Goal: Transaction & Acquisition: Purchase product/service

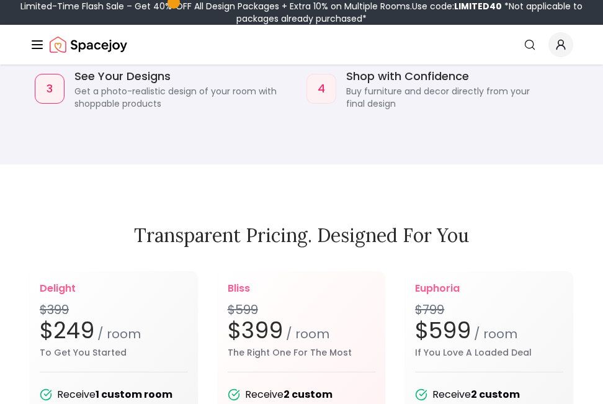
scroll to position [1552, 0]
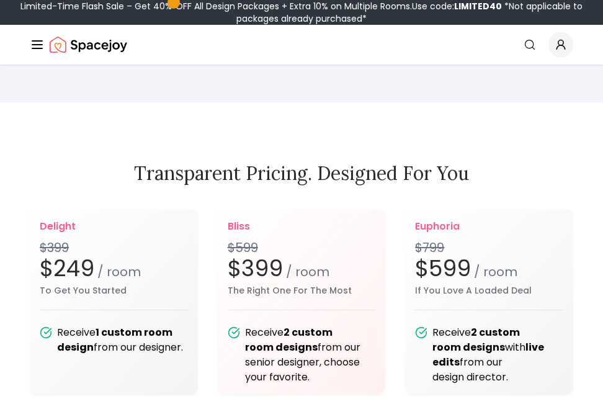
click at [27, 27] on div "Spacejoy Search How It Works Design Portfolio Pricing AI Design Shop Search Sta…" at bounding box center [301, 45] width 603 height 40
click at [37, 45] on line "Global" at bounding box center [37, 45] width 10 height 0
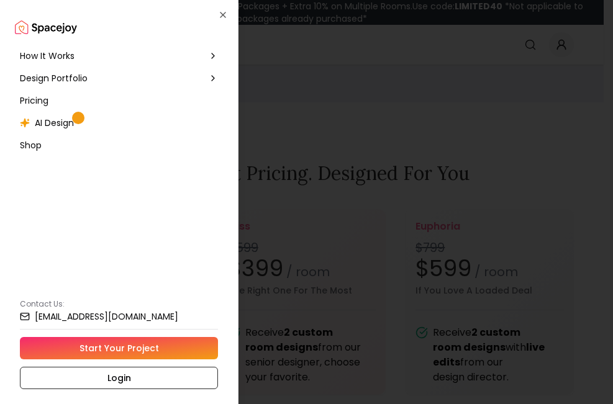
click at [35, 100] on span "Pricing" at bounding box center [34, 100] width 29 height 12
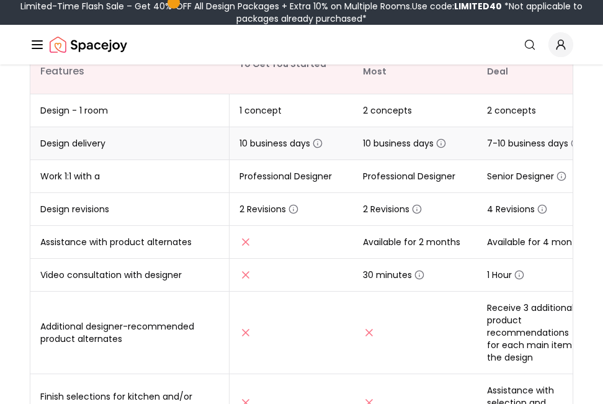
scroll to position [62, 0]
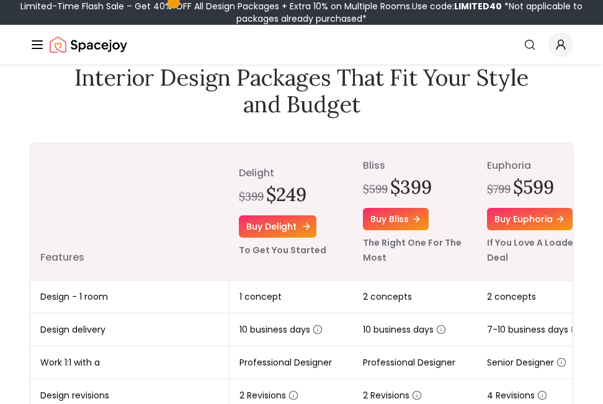
click at [286, 225] on link "Buy delight" at bounding box center [278, 226] width 78 height 22
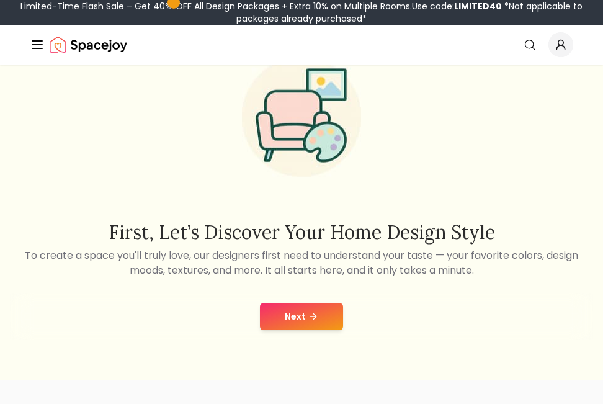
click at [310, 314] on icon at bounding box center [314, 317] width 10 height 10
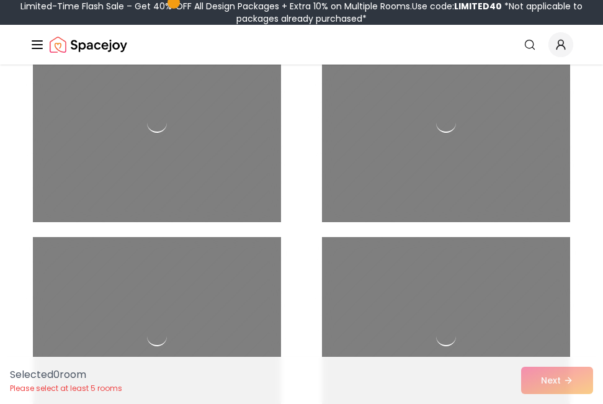
scroll to position [206, 0]
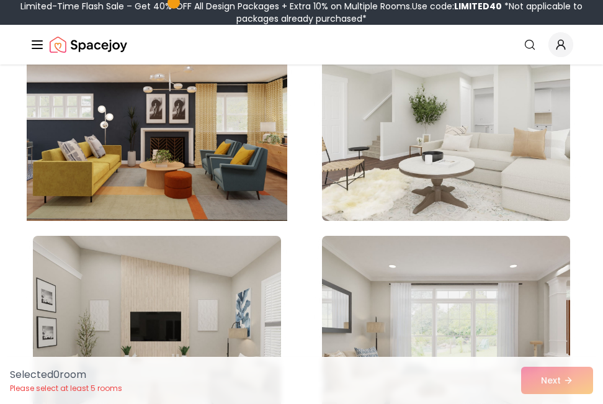
click at [190, 186] on img at bounding box center [157, 121] width 261 height 209
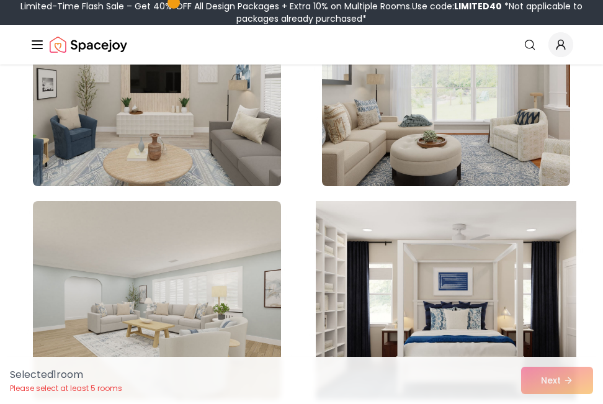
click at [492, 309] on img at bounding box center [446, 300] width 261 height 209
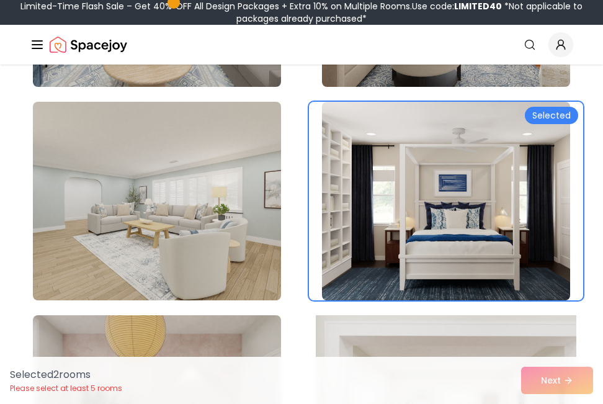
scroll to position [579, 0]
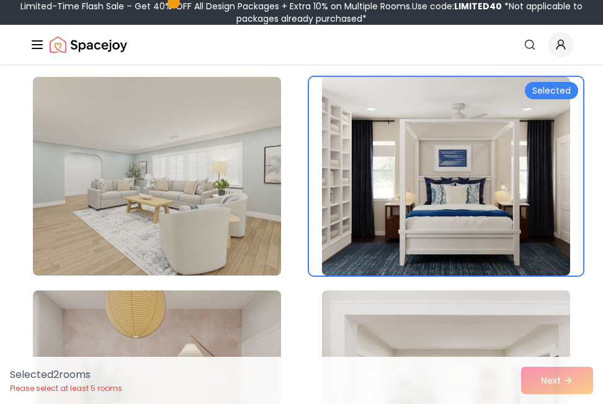
click at [562, 379] on div "Selected 2 room s Please select at least 5 rooms Next" at bounding box center [301, 380] width 603 height 47
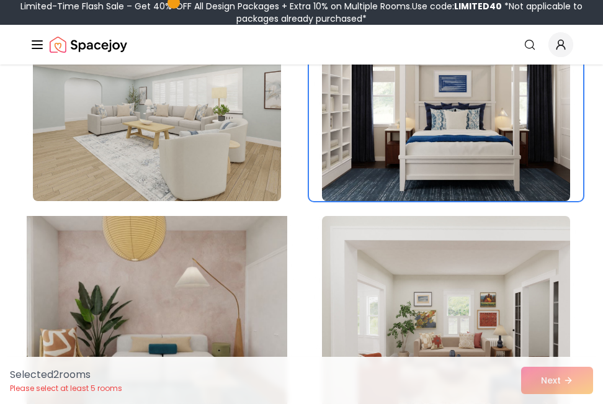
scroll to position [703, 0]
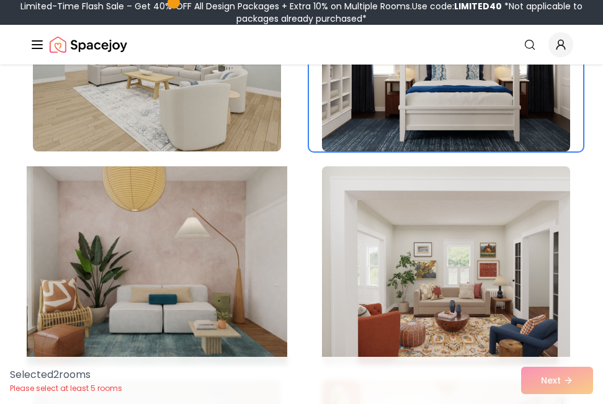
click at [196, 298] on img at bounding box center [157, 265] width 261 height 209
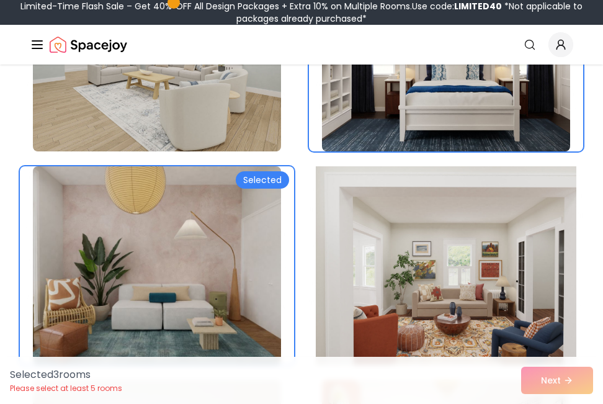
click at [431, 296] on img at bounding box center [446, 265] width 261 height 209
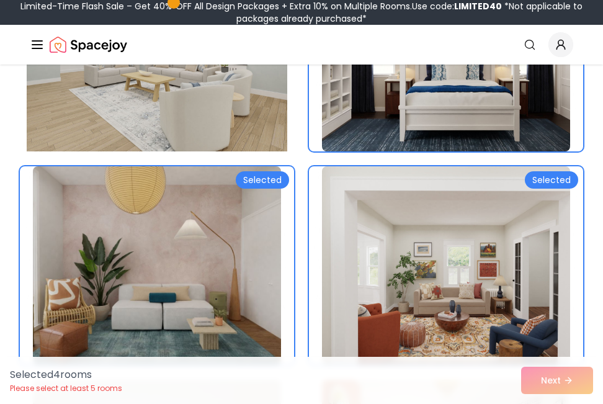
click at [205, 100] on img at bounding box center [157, 52] width 261 height 209
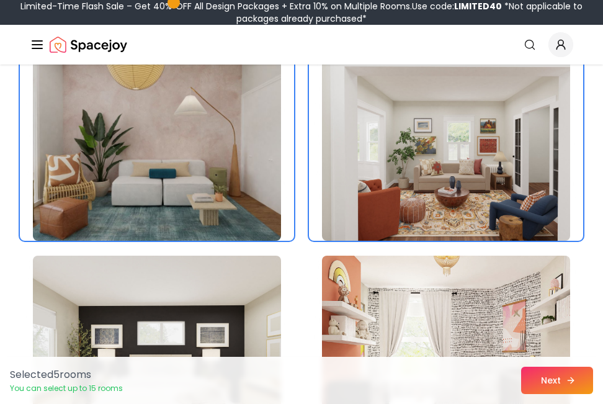
click at [564, 371] on button "Next" at bounding box center [557, 380] width 72 height 27
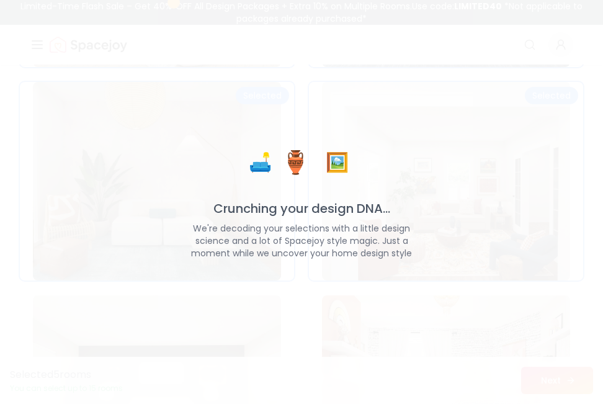
scroll to position [867, 0]
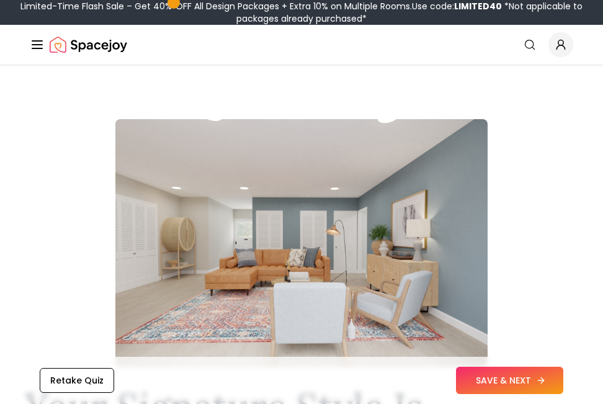
click at [503, 382] on button "SAVE & NEXT" at bounding box center [509, 380] width 107 height 27
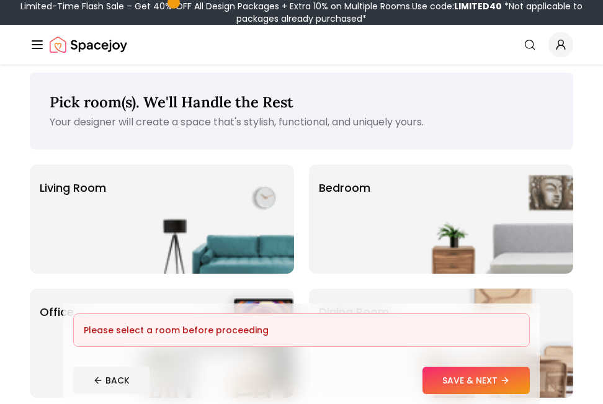
scroll to position [124, 0]
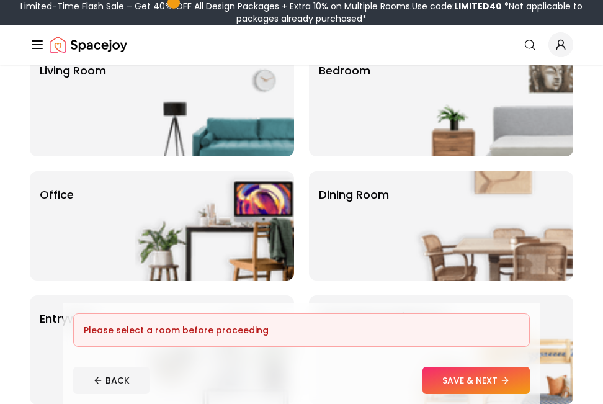
click at [256, 328] on div "Please select a room before proceeding" at bounding box center [302, 330] width 436 height 12
click at [176, 248] on img at bounding box center [214, 225] width 159 height 109
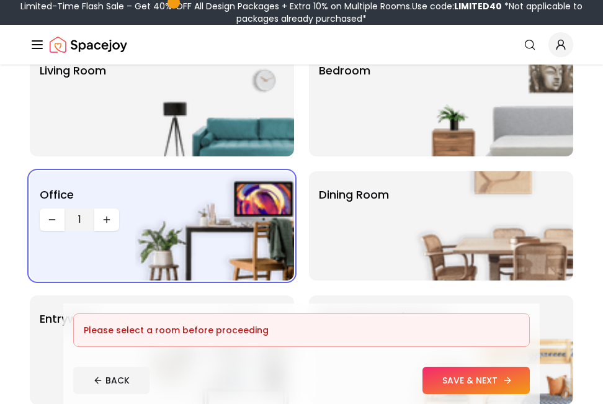
click at [460, 381] on button "SAVE & NEXT" at bounding box center [476, 380] width 107 height 27
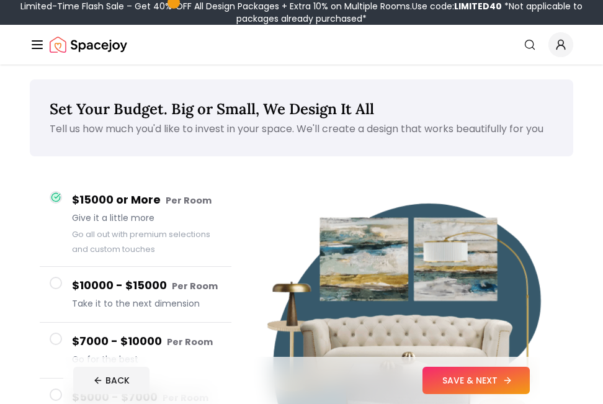
click at [460, 379] on button "SAVE & NEXT" at bounding box center [476, 380] width 107 height 27
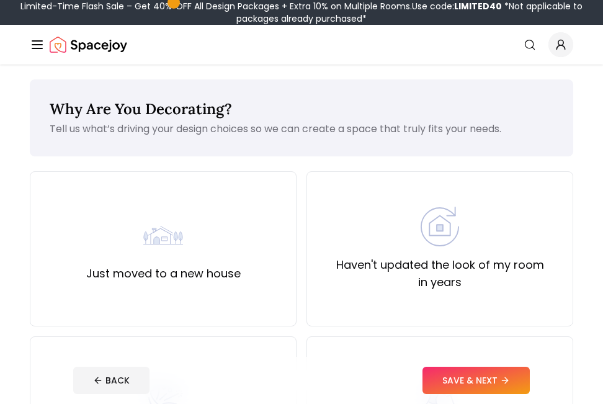
click at [460, 379] on button "SAVE & NEXT" at bounding box center [476, 380] width 107 height 27
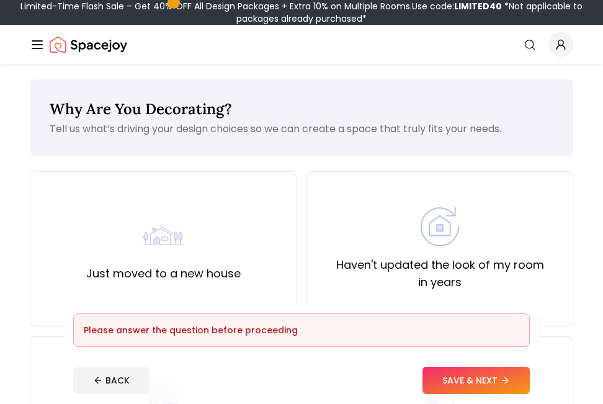
click at [460, 379] on button "SAVE & NEXT" at bounding box center [476, 380] width 107 height 27
click at [340, 339] on div "Please answer the question before proceeding" at bounding box center [301, 331] width 457 height 34
click at [304, 335] on div "Please answer the question before proceeding" at bounding box center [302, 330] width 436 height 12
click at [220, 270] on label "Just moved to a new house" at bounding box center [163, 273] width 155 height 17
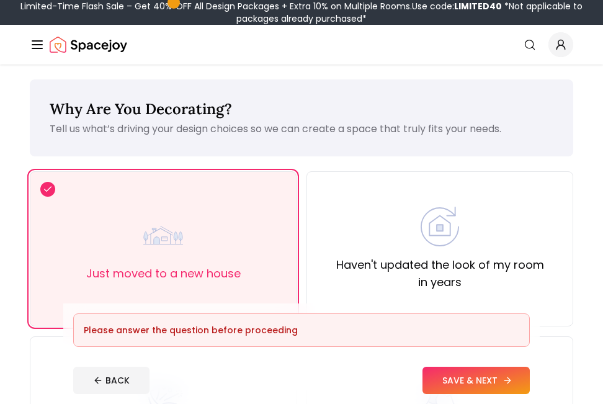
click at [466, 371] on button "SAVE & NEXT" at bounding box center [476, 380] width 107 height 27
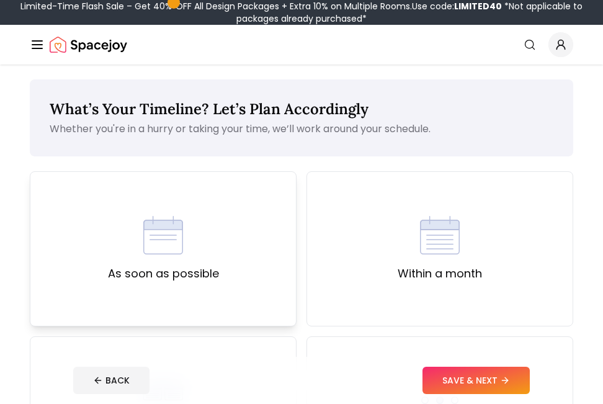
click at [142, 244] on div "As soon as possible" at bounding box center [163, 248] width 111 height 67
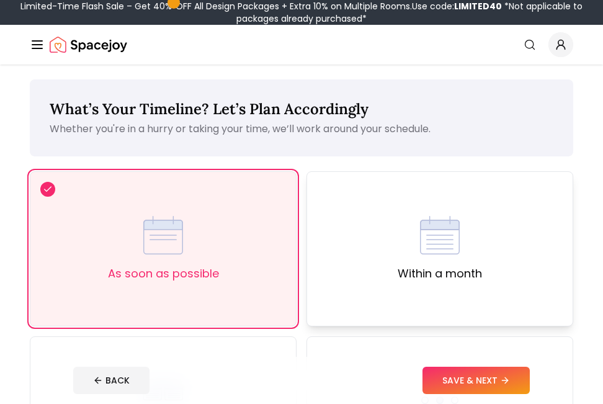
click at [464, 271] on label "Within a month" at bounding box center [440, 273] width 84 height 17
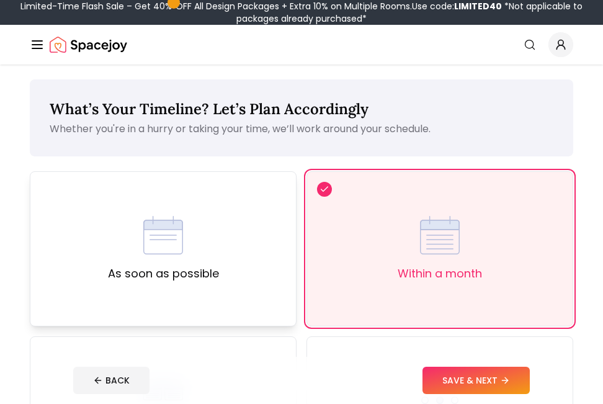
click at [140, 218] on div "As soon as possible" at bounding box center [163, 248] width 111 height 67
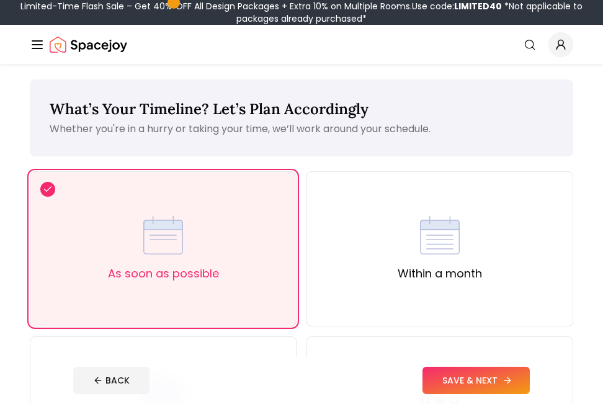
click at [479, 377] on button "SAVE & NEXT" at bounding box center [476, 380] width 107 height 27
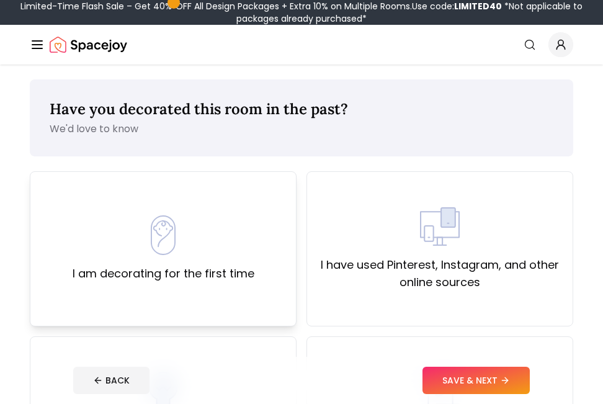
click at [158, 246] on img at bounding box center [163, 235] width 40 height 40
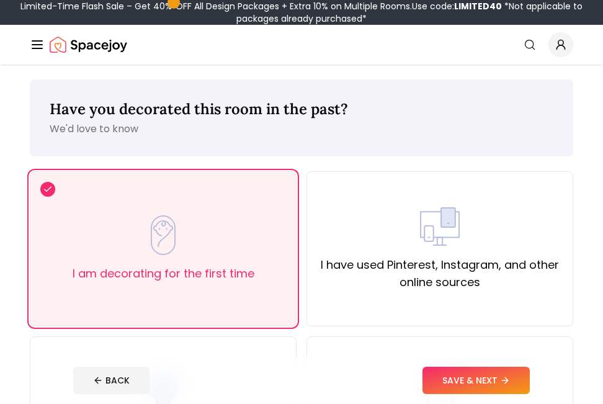
click at [462, 378] on button "SAVE & NEXT" at bounding box center [476, 380] width 107 height 27
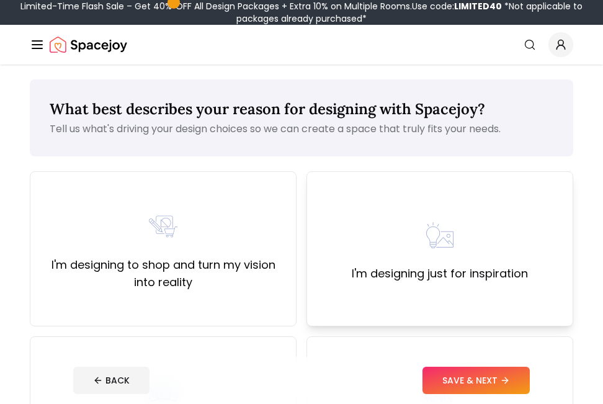
click at [444, 307] on div "I'm designing just for inspiration" at bounding box center [440, 248] width 267 height 155
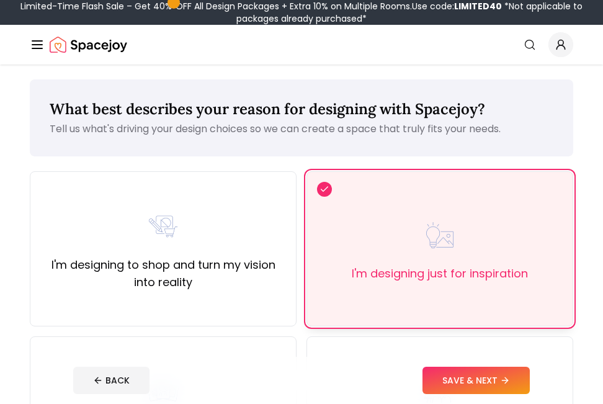
click at [443, 276] on label "I'm designing just for inspiration" at bounding box center [440, 273] width 176 height 17
click at [492, 384] on button "SAVE & NEXT" at bounding box center [476, 380] width 107 height 27
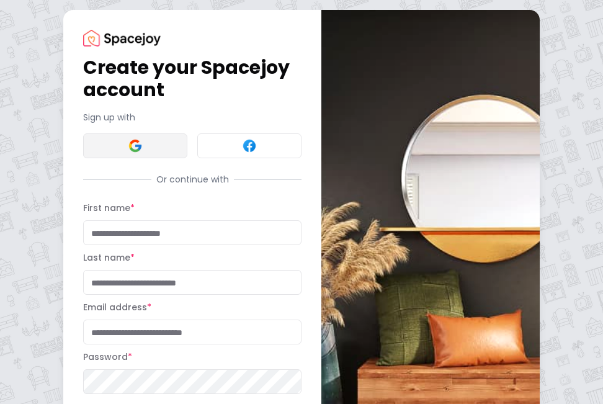
click at [138, 147] on img at bounding box center [135, 145] width 15 height 15
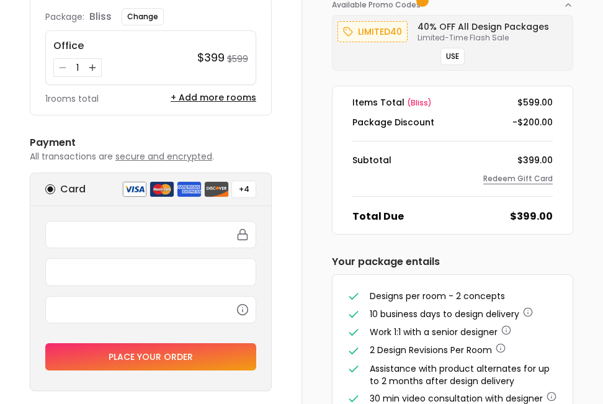
scroll to position [62, 0]
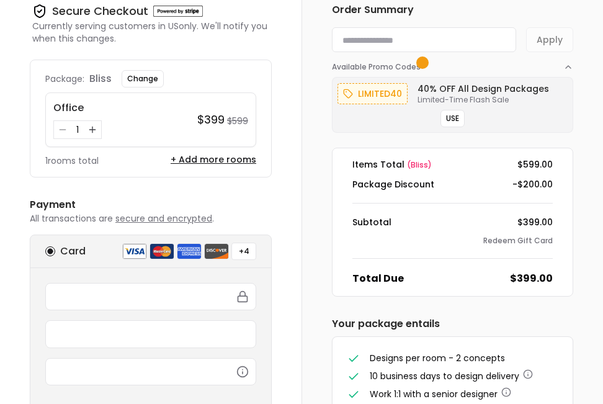
click at [395, 48] on input at bounding box center [424, 39] width 184 height 25
paste input "*********"
type input "*********"
click at [556, 40] on button "Apply" at bounding box center [549, 39] width 47 height 25
